Goal: Obtain resource: Download file/media

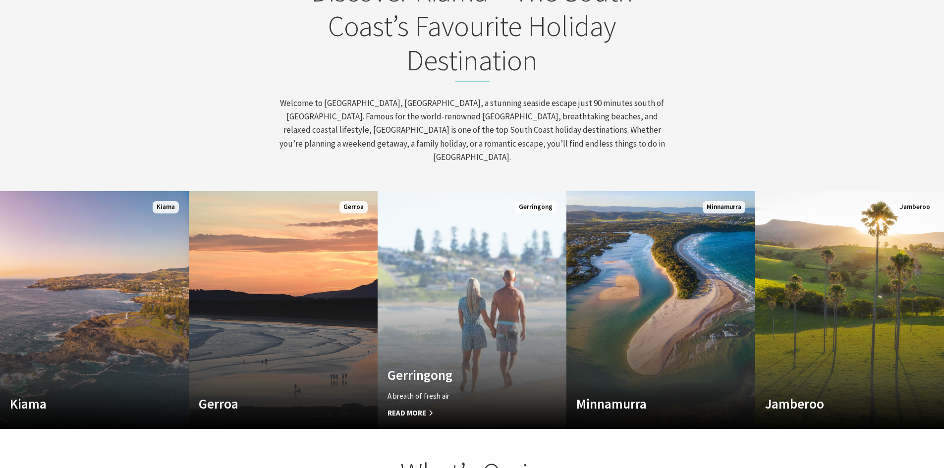
scroll to position [545, 0]
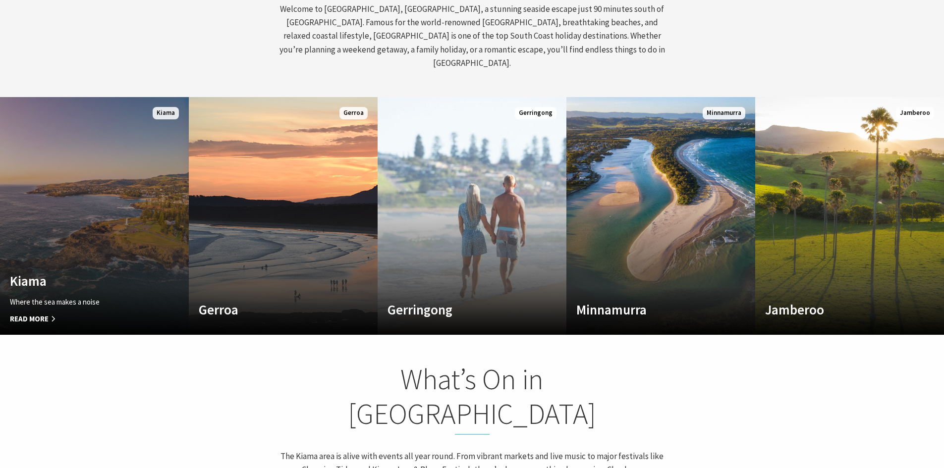
click at [60, 276] on div "Kiama Where the sea makes a noise Read More" at bounding box center [80, 299] width 161 height 52
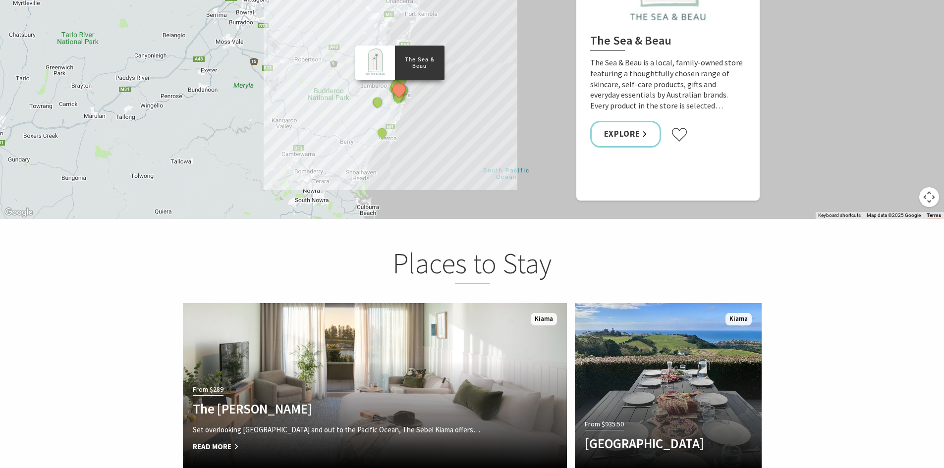
scroll to position [1784, 0]
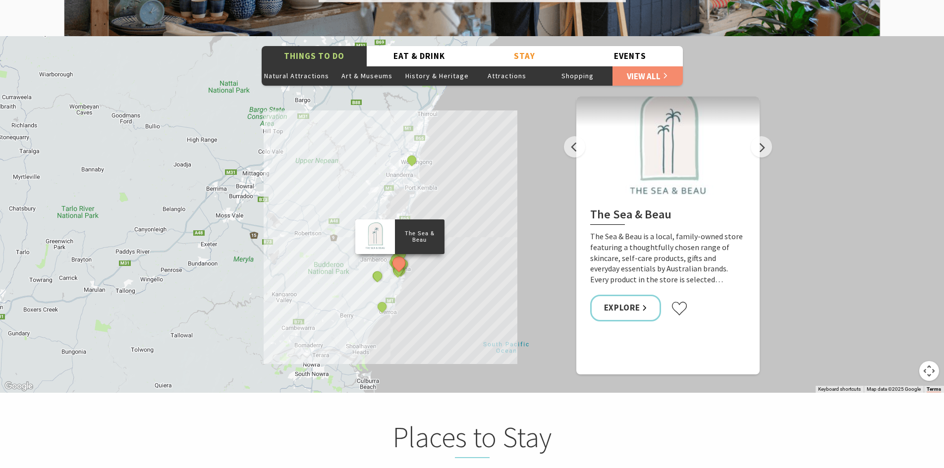
click at [470, 278] on div "The Sea & Beau Hoddles Track, Kiama Kiama Ceramic Art Studio - Teaching and Mak…" at bounding box center [472, 214] width 944 height 357
click at [300, 66] on button "Natural Attractions" at bounding box center [297, 76] width 70 height 20
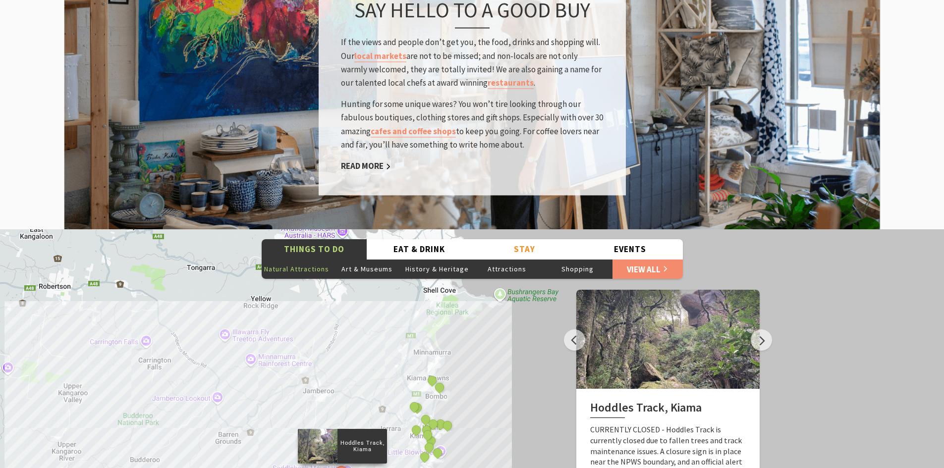
scroll to position [1586, 0]
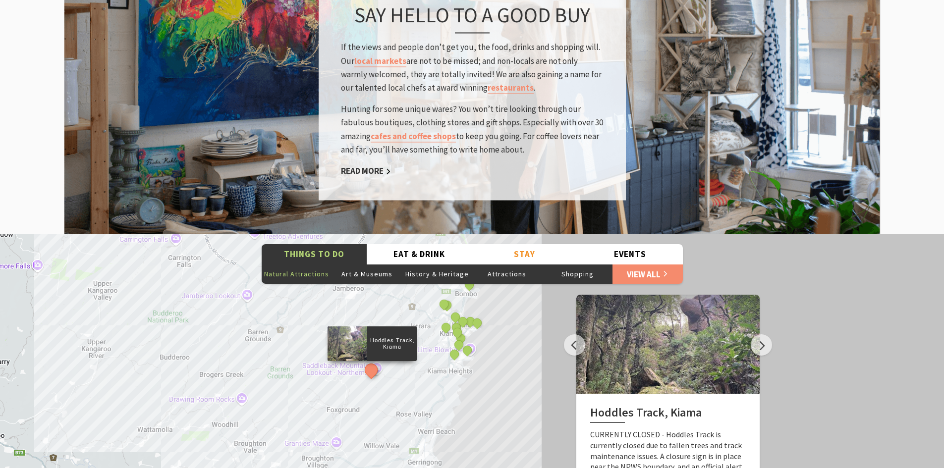
drag, startPoint x: 469, startPoint y: 405, endPoint x: 501, endPoint y: 295, distance: 114.0
click at [501, 295] on div "Hoddles Track, Kiama Cathedral Rocks, Kiama Downs Continental Ocean Pool Kiama …" at bounding box center [472, 412] width 944 height 357
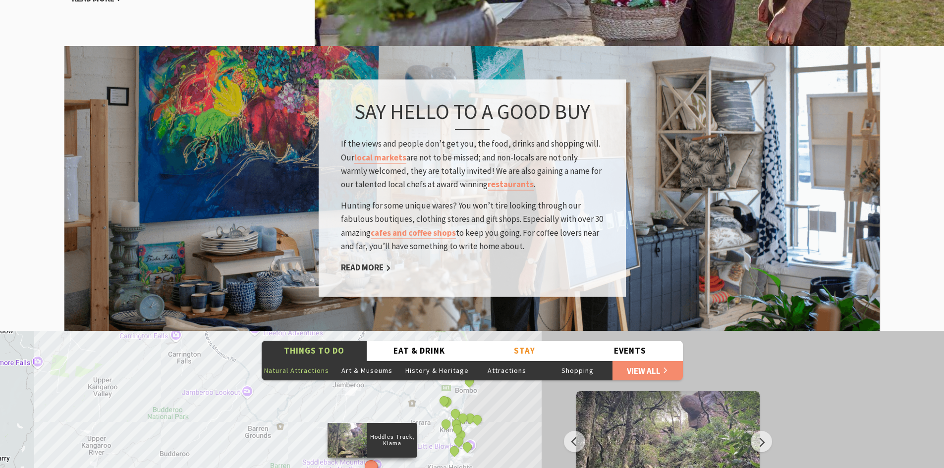
scroll to position [1487, 0]
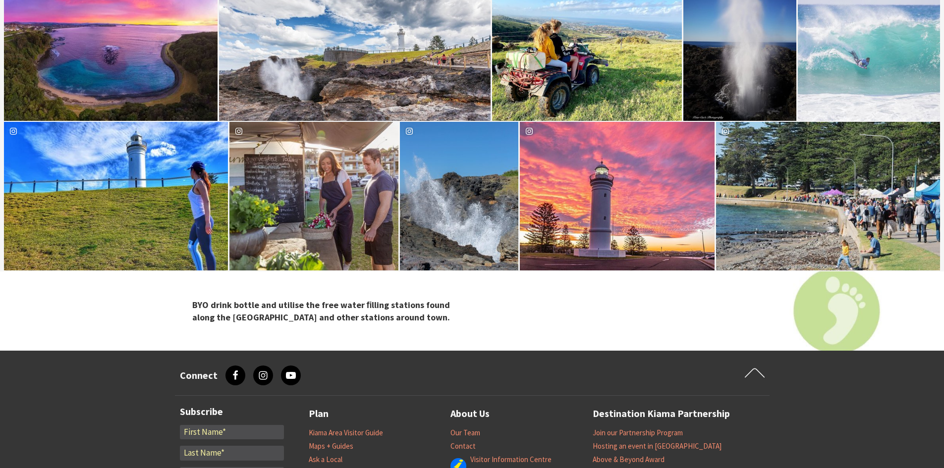
scroll to position [3462, 0]
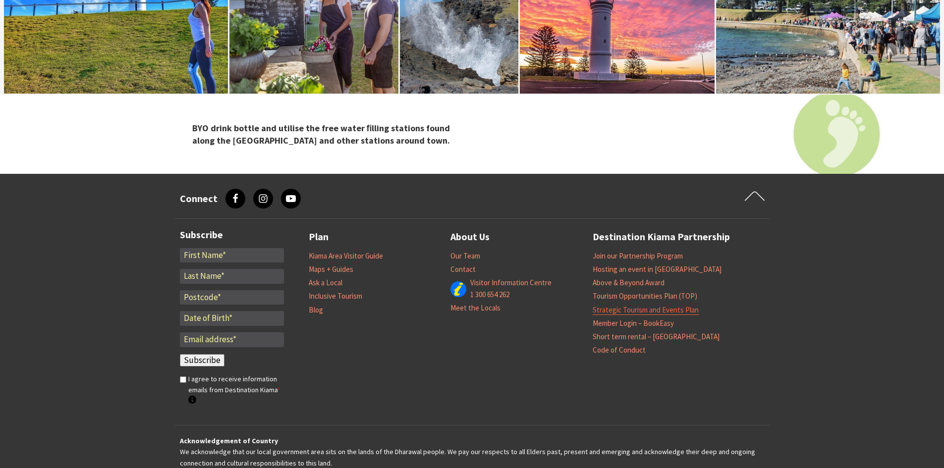
click at [622, 305] on link "Strategic Tourism and Events Plan" at bounding box center [646, 310] width 106 height 10
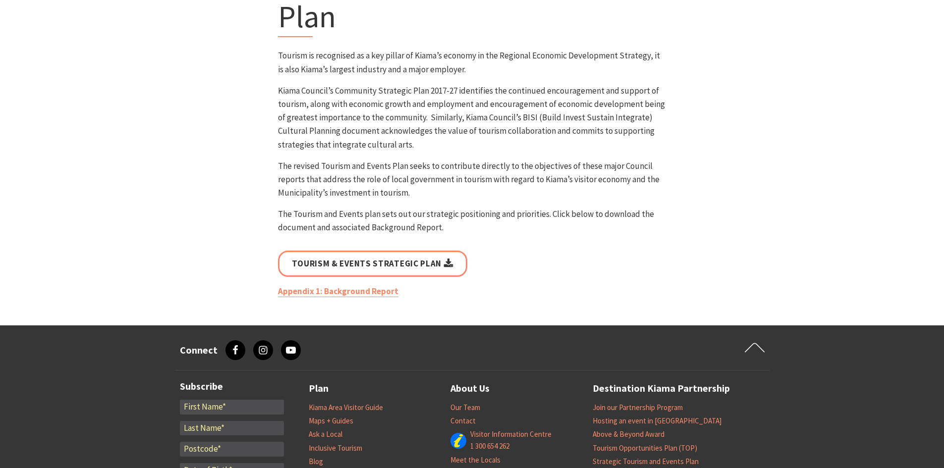
scroll to position [149, 0]
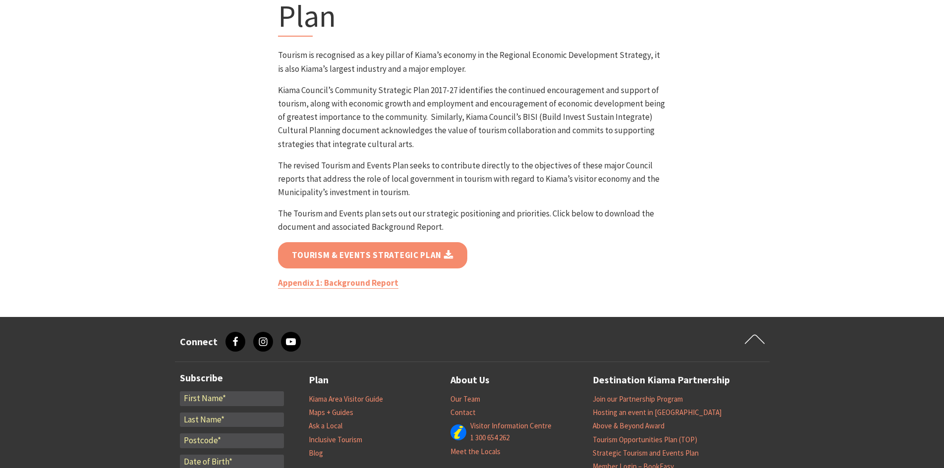
click at [365, 254] on link "Tourism & Events Strategic Plan" at bounding box center [373, 255] width 190 height 26
